Goal: Task Accomplishment & Management: Use online tool/utility

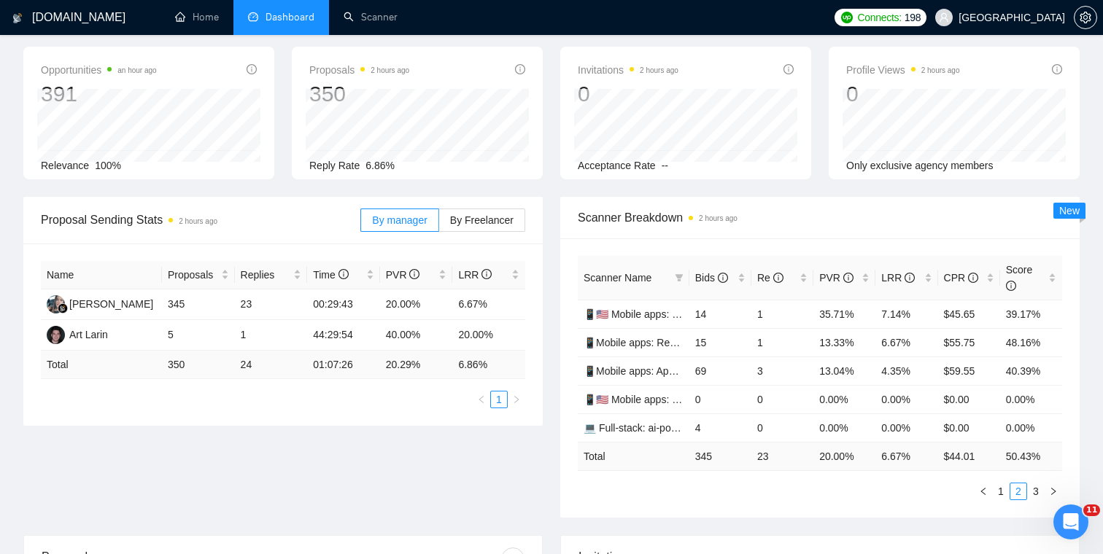
scroll to position [47, 0]
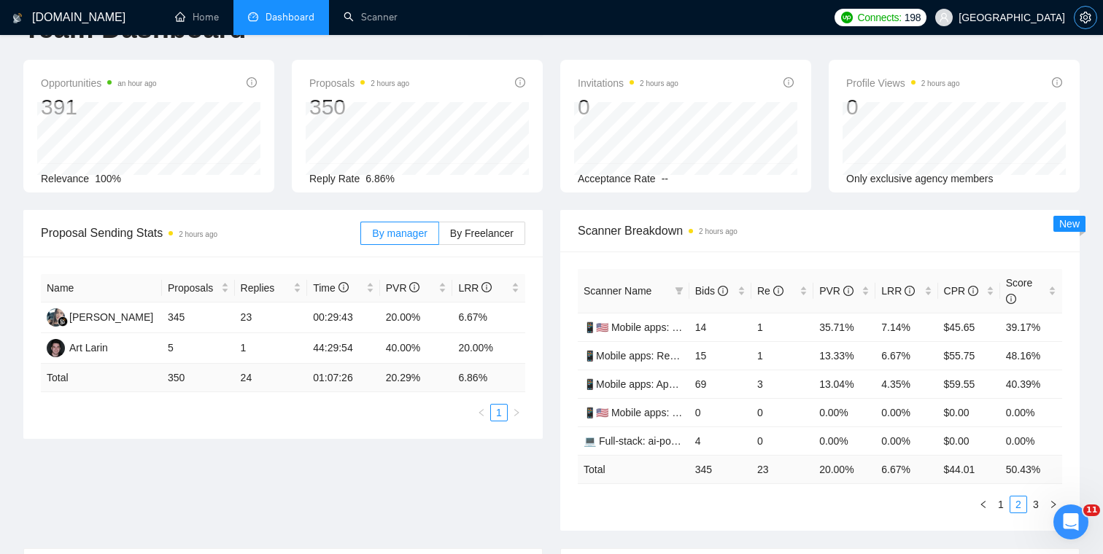
click at [1086, 20] on icon "setting" at bounding box center [1086, 18] width 12 height 12
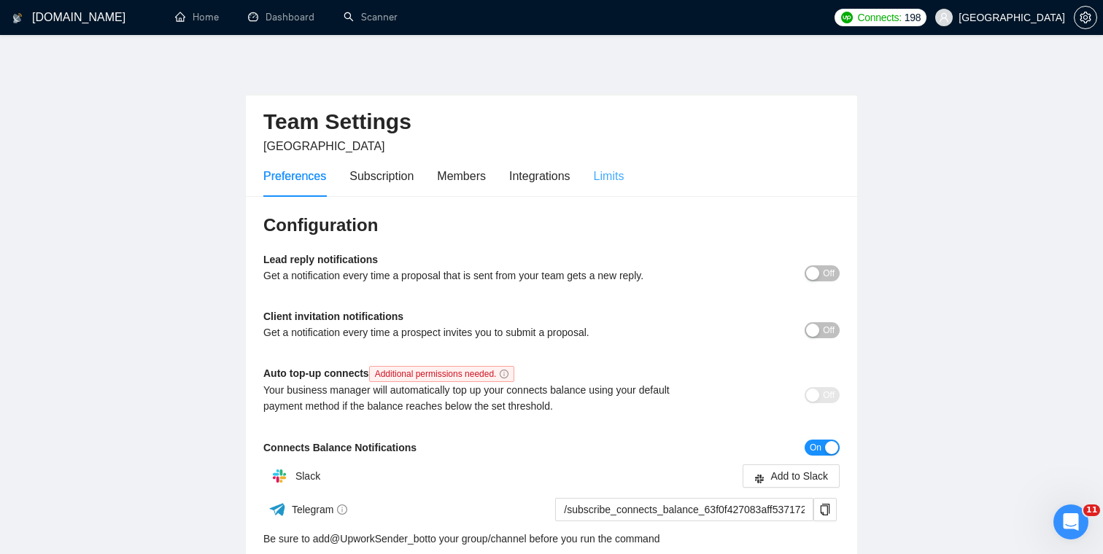
click at [609, 166] on div "Limits" at bounding box center [609, 176] width 31 height 42
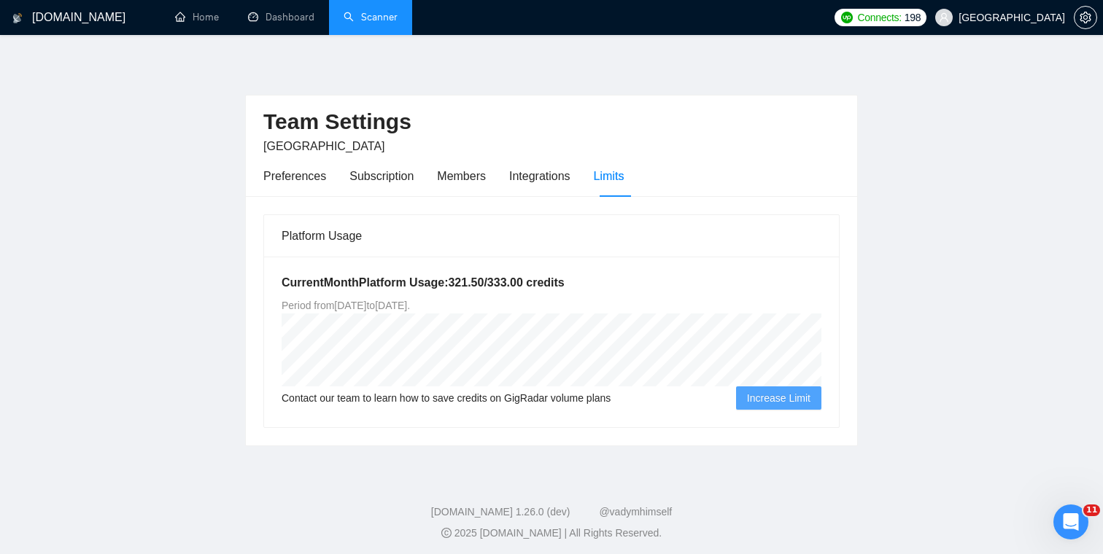
click at [370, 21] on link "Scanner" at bounding box center [371, 17] width 54 height 12
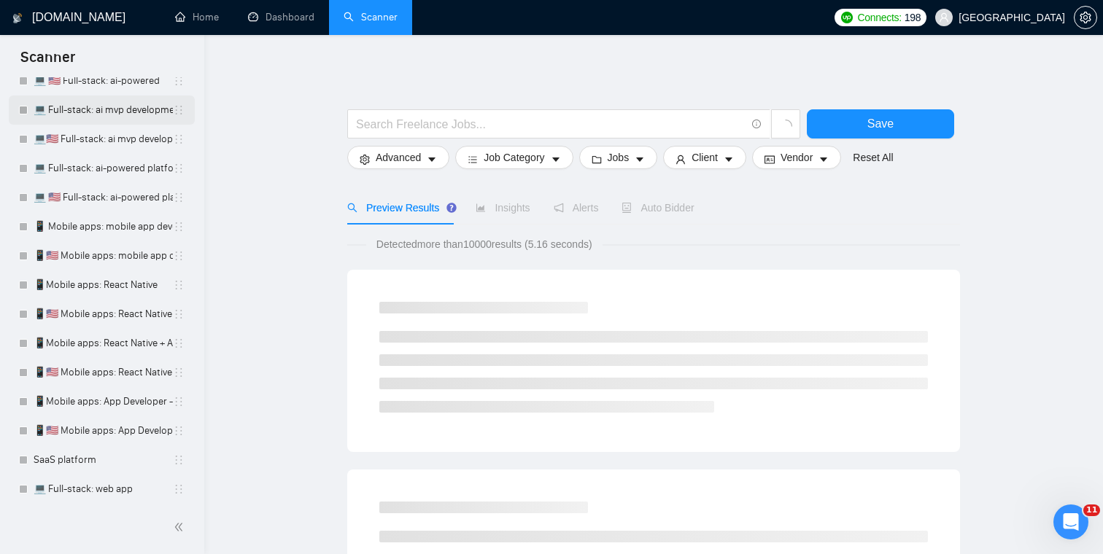
scroll to position [201, 0]
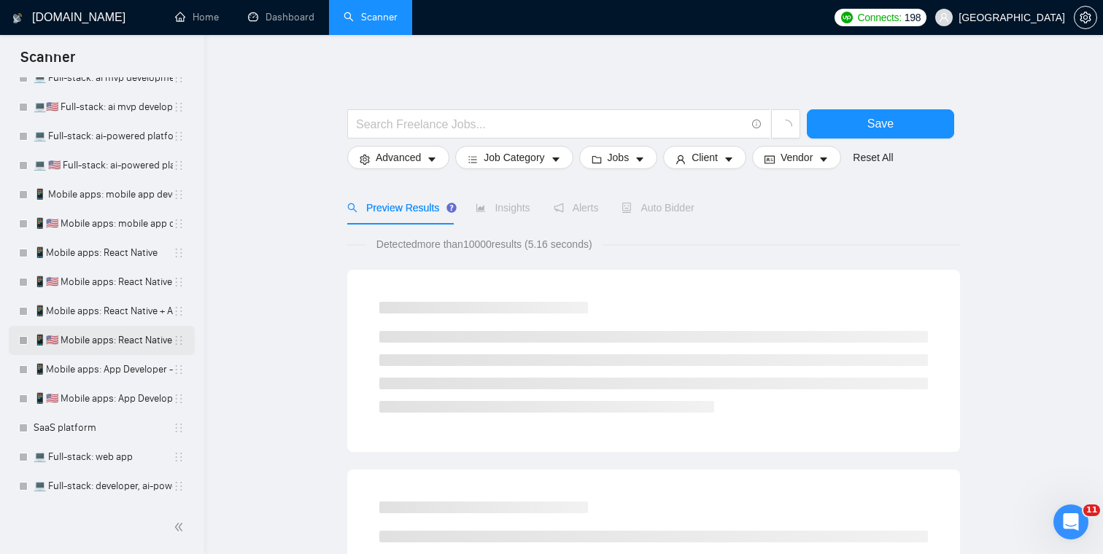
click at [92, 335] on link "📱🇺🇸 Mobile apps: React Native + AI integration" at bounding box center [103, 340] width 139 height 29
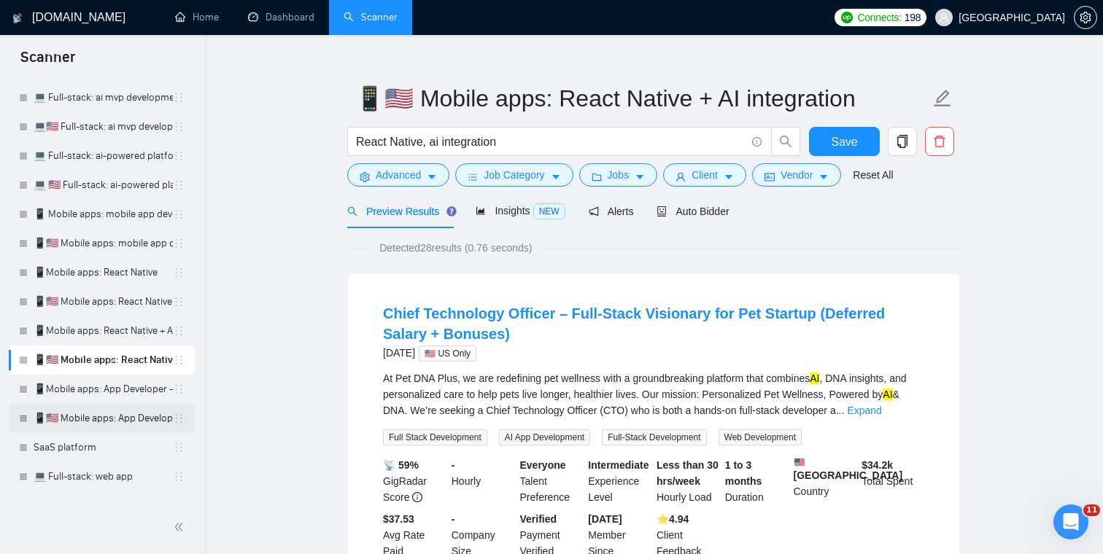
scroll to position [179, 0]
click at [703, 215] on span "Auto Bidder" at bounding box center [693, 212] width 72 height 12
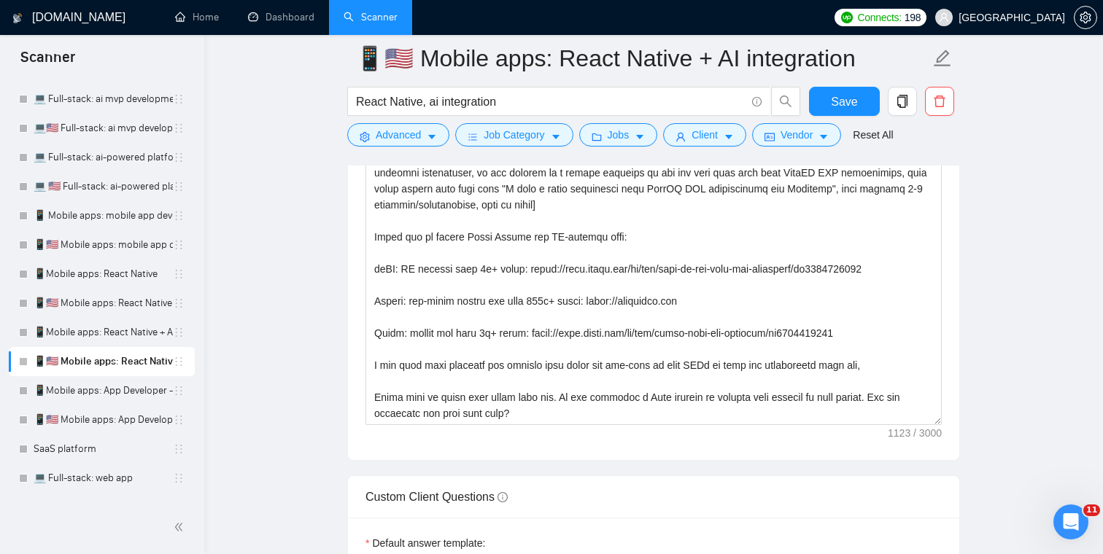
scroll to position [1792, 0]
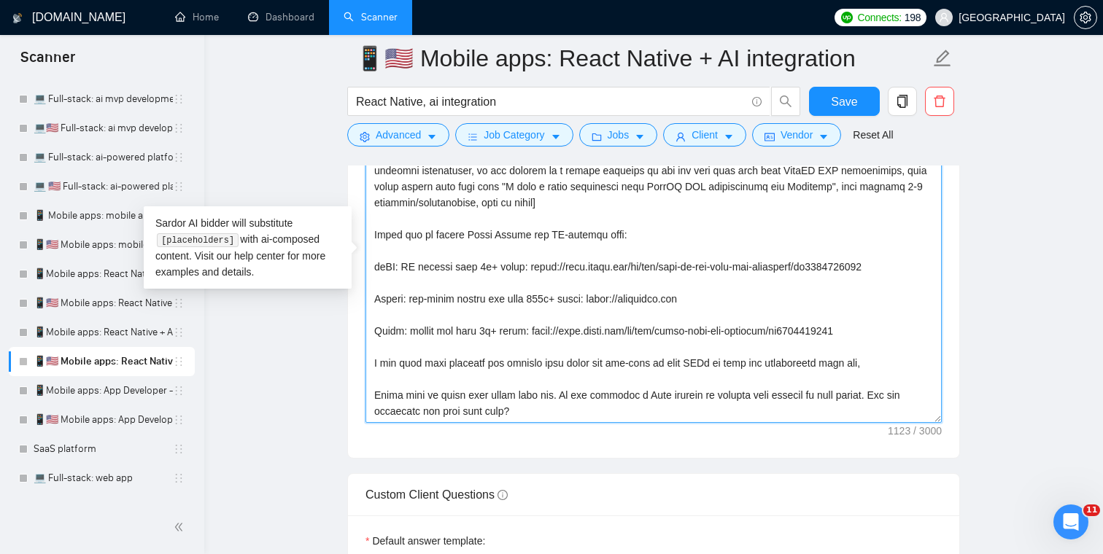
drag, startPoint x: 540, startPoint y: 413, endPoint x: 326, endPoint y: 93, distance: 384.4
click at [326, 93] on main "📱🇺🇸 Mobile apps: React Native + AI integration React Native, ai integration Sav…" at bounding box center [654, 373] width 852 height 4215
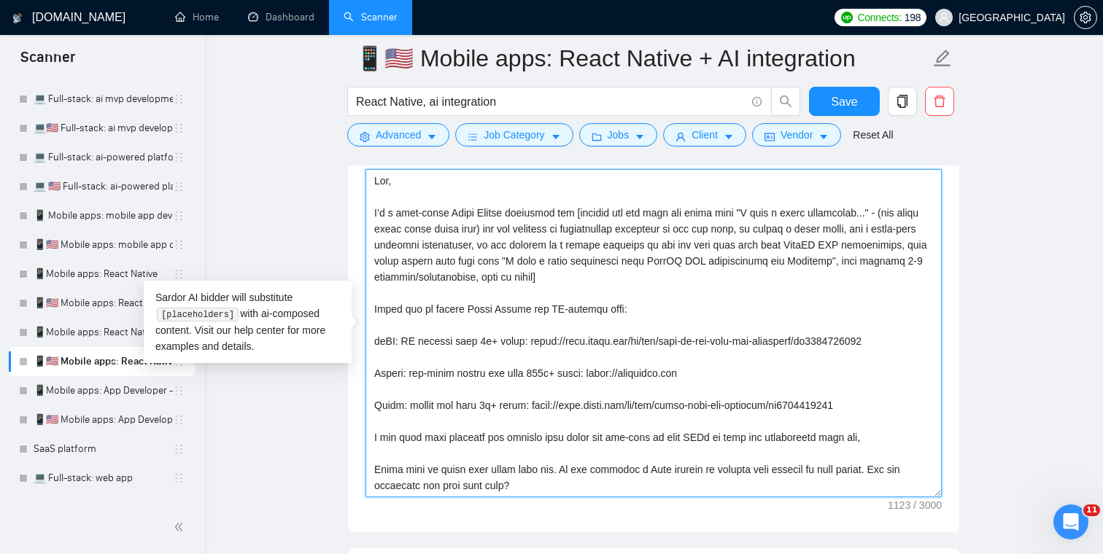
scroll to position [1704, 0]
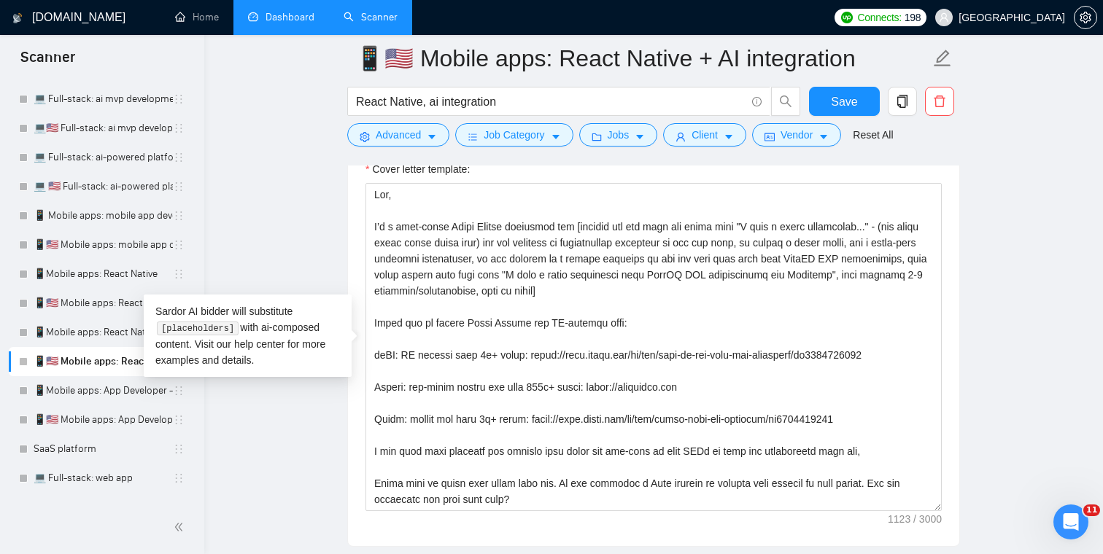
click at [271, 17] on link "Dashboard" at bounding box center [281, 17] width 66 height 12
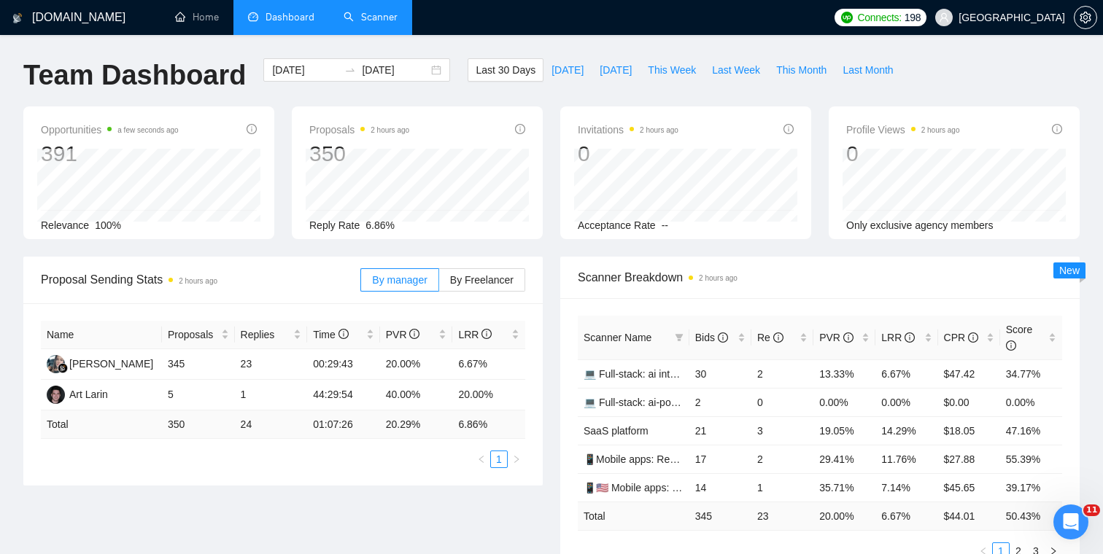
scroll to position [39, 0]
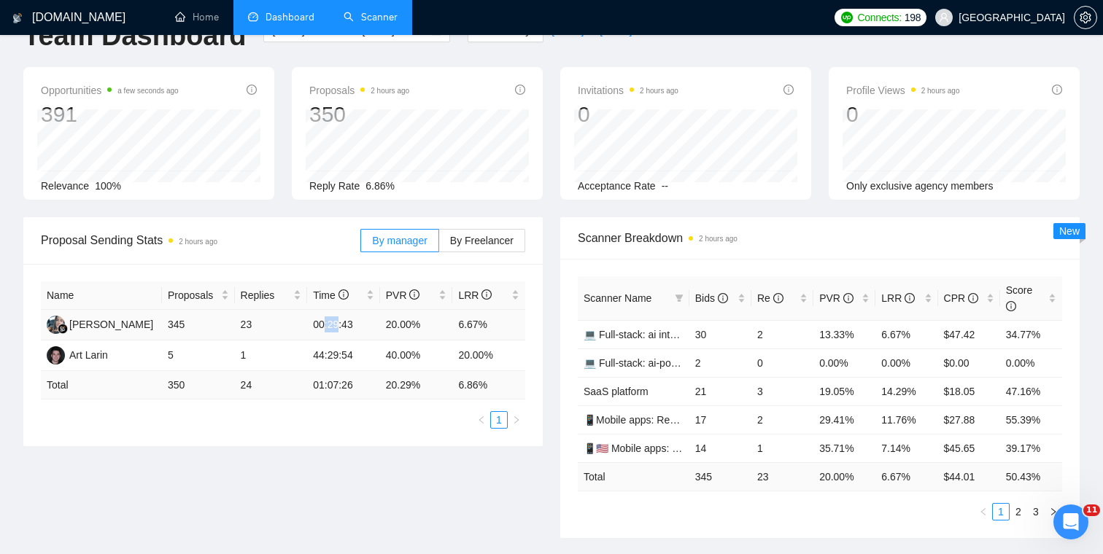
drag, startPoint x: 326, startPoint y: 325, endPoint x: 341, endPoint y: 325, distance: 15.3
click at [341, 325] on td "00:29:43" at bounding box center [343, 325] width 73 height 31
click at [368, 322] on td "00:29:43" at bounding box center [343, 325] width 73 height 31
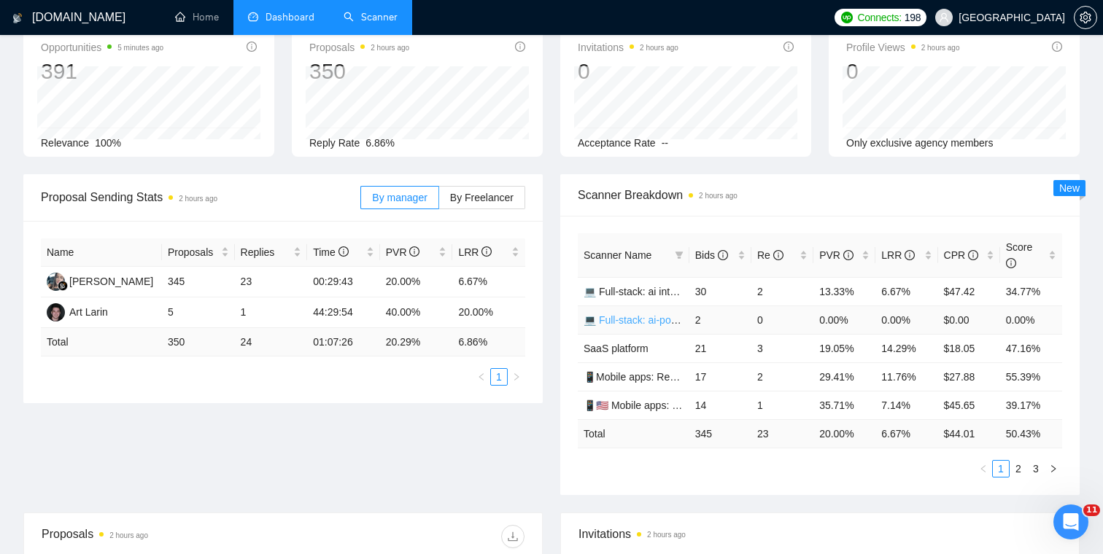
scroll to position [134, 0]
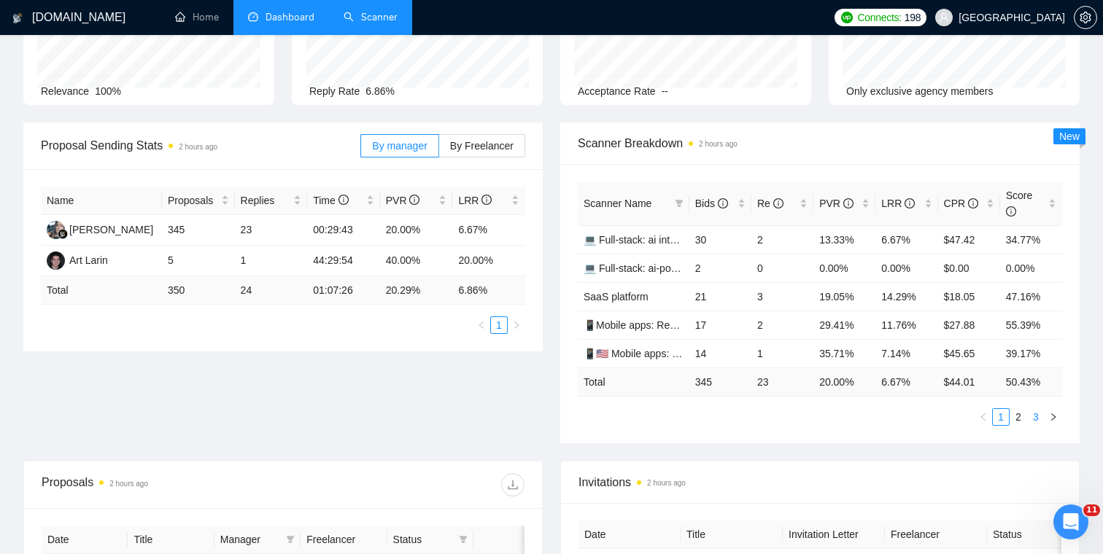
click at [1036, 411] on link "3" at bounding box center [1036, 417] width 16 height 16
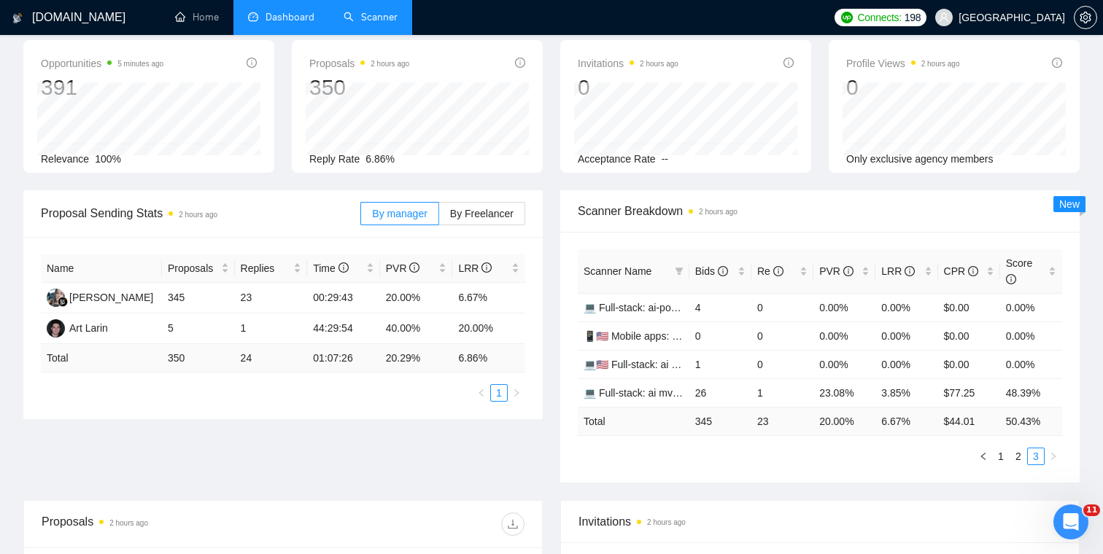
scroll to position [36, 0]
